Goal: Task Accomplishment & Management: Manage account settings

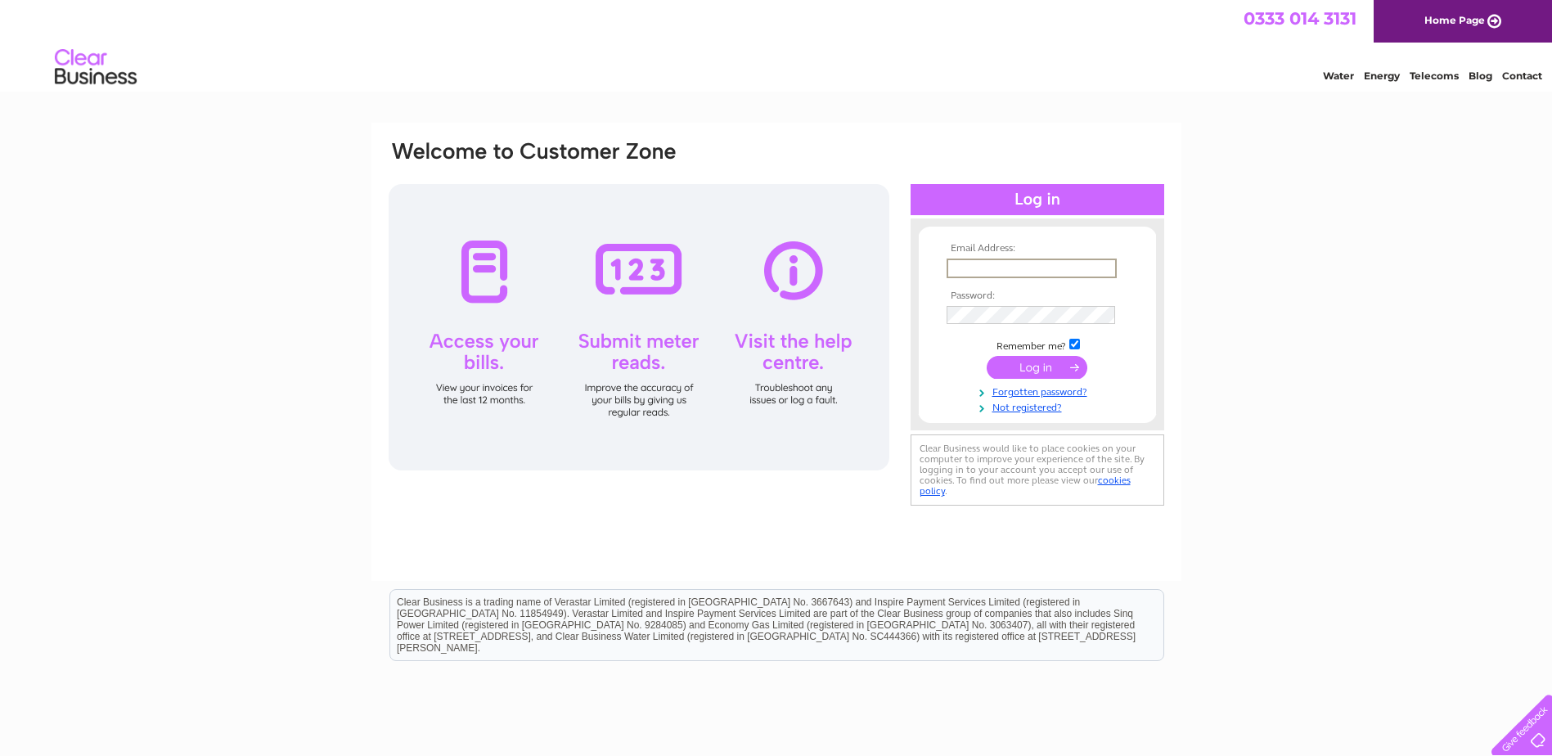
click at [995, 264] on input "text" at bounding box center [1032, 269] width 170 height 20
type input "margaret.tyrrell@nhs.scot"
click at [1044, 365] on input "submit" at bounding box center [1037, 367] width 101 height 23
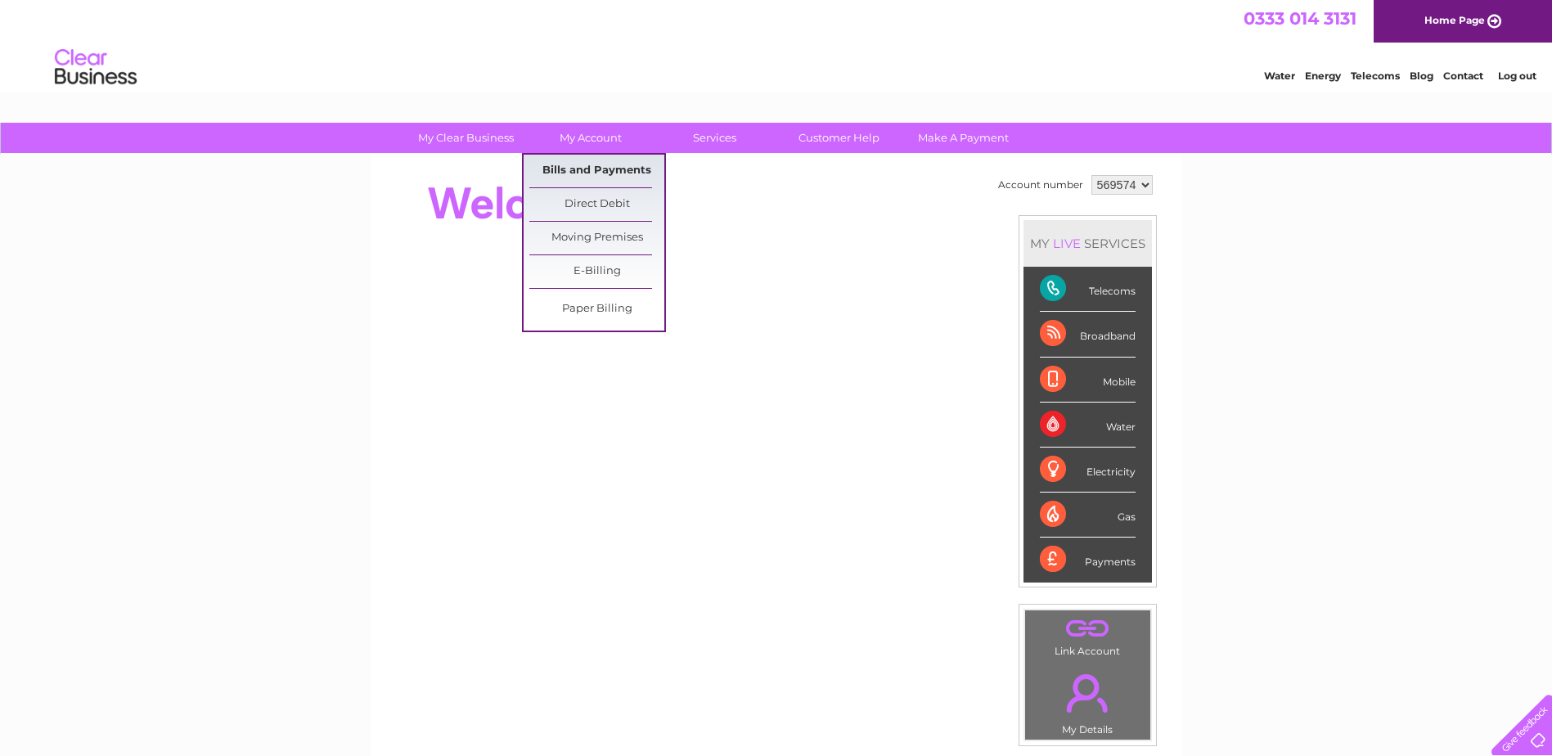
click at [600, 160] on link "Bills and Payments" at bounding box center [596, 171] width 135 height 33
click at [598, 167] on link "Bills and Payments" at bounding box center [596, 171] width 135 height 33
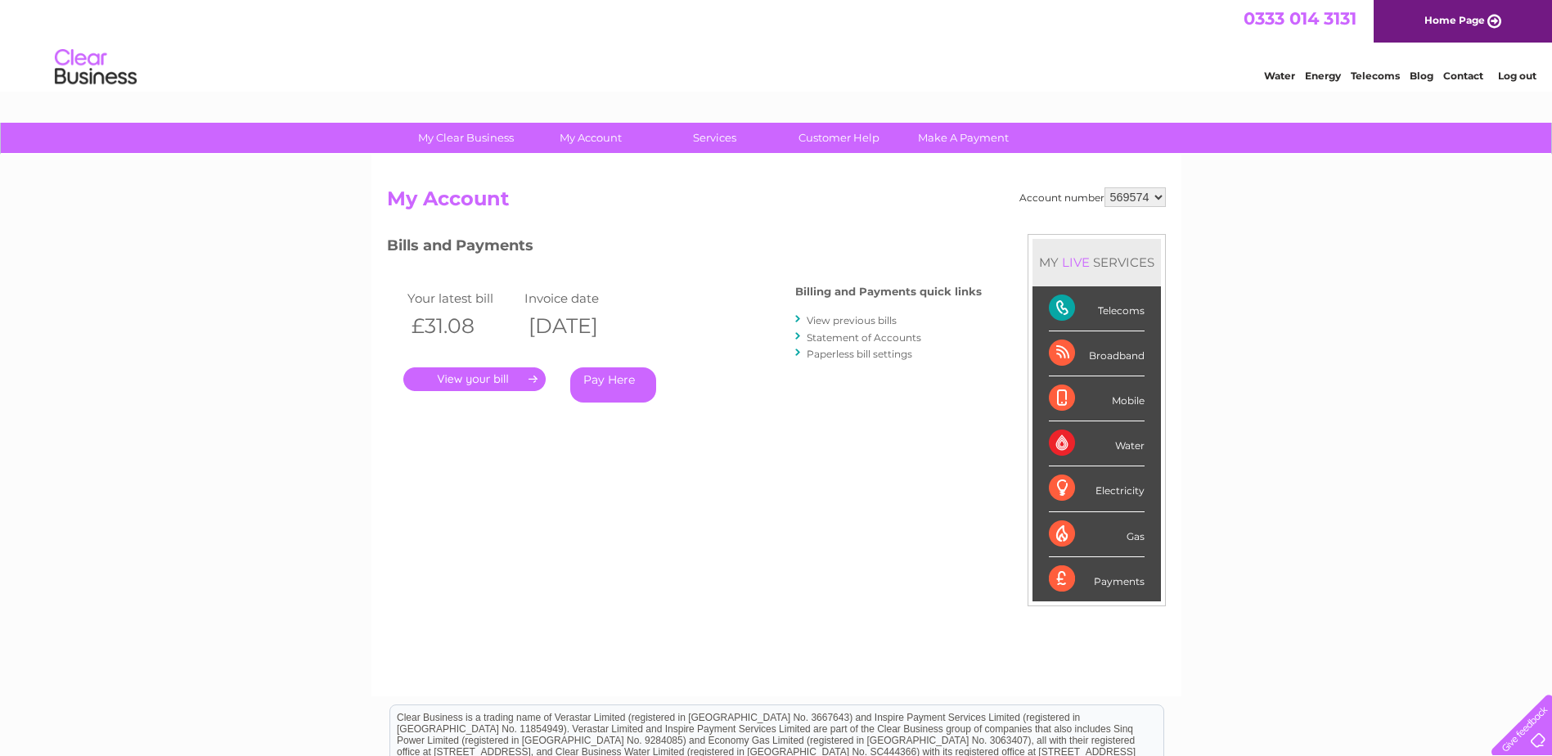
click at [521, 378] on link "." at bounding box center [474, 379] width 142 height 24
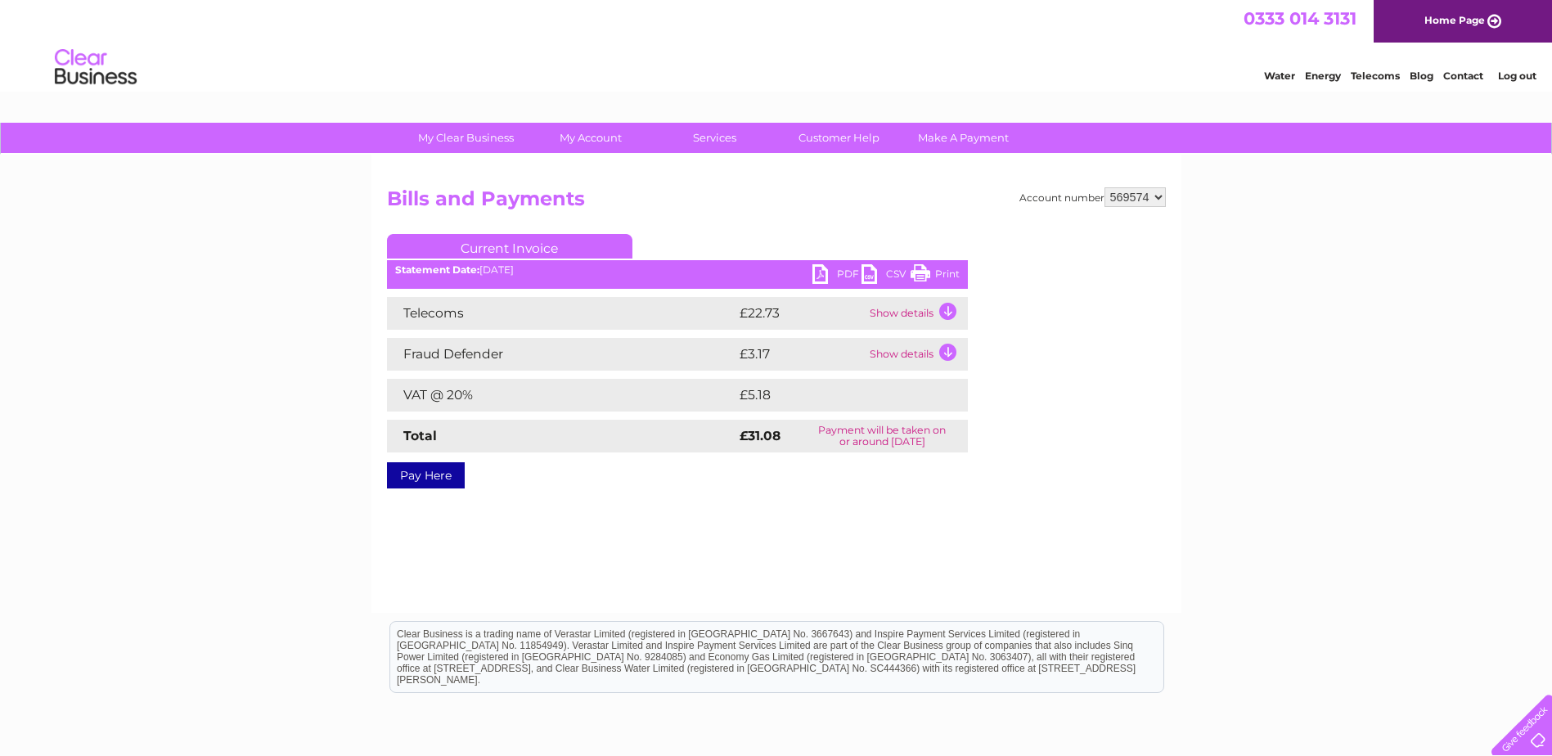
click at [832, 277] on link "PDF" at bounding box center [836, 276] width 49 height 24
click at [1513, 77] on link "Log out" at bounding box center [1517, 76] width 38 height 12
